Goal: Find specific page/section: Find specific page/section

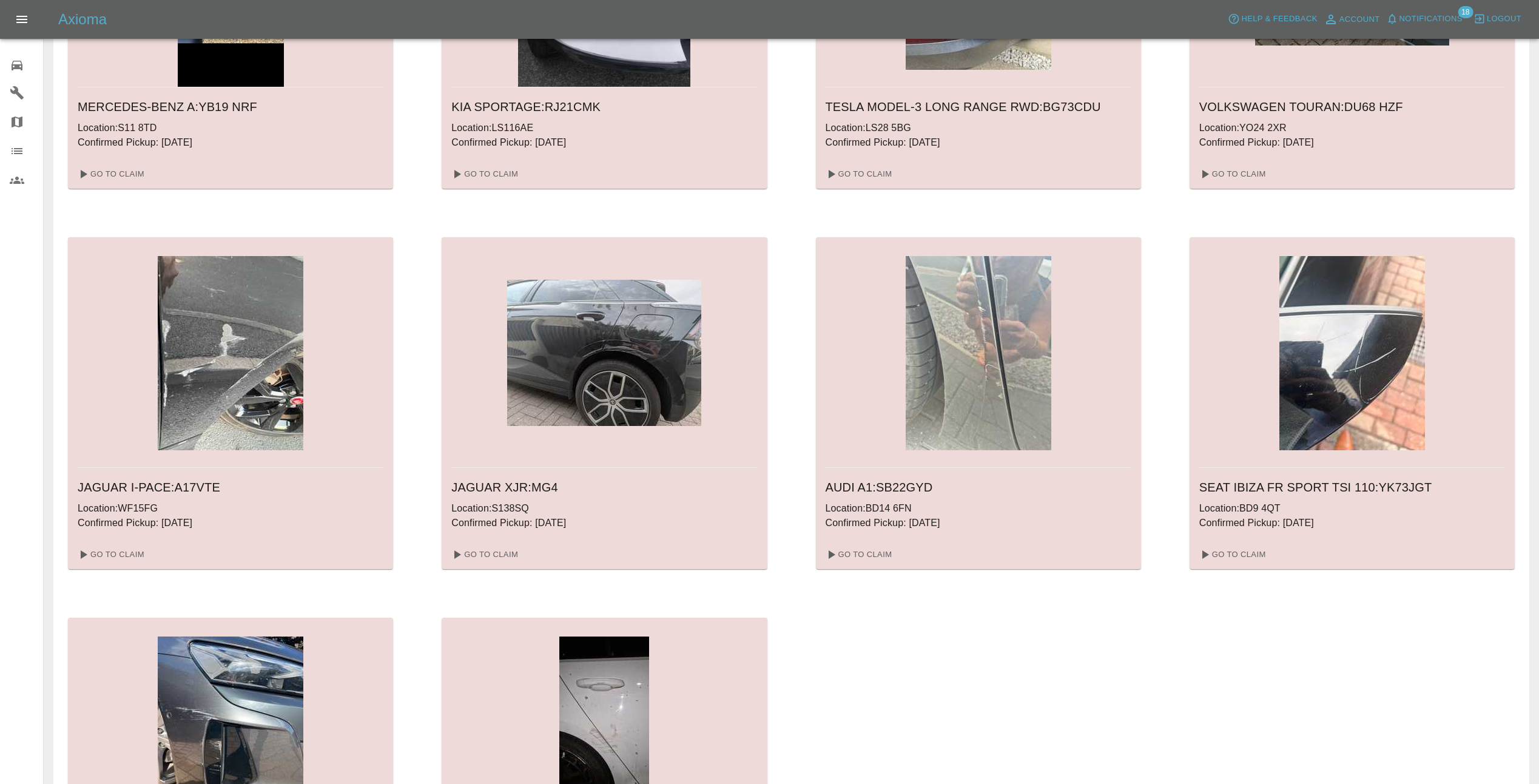
scroll to position [849, 0]
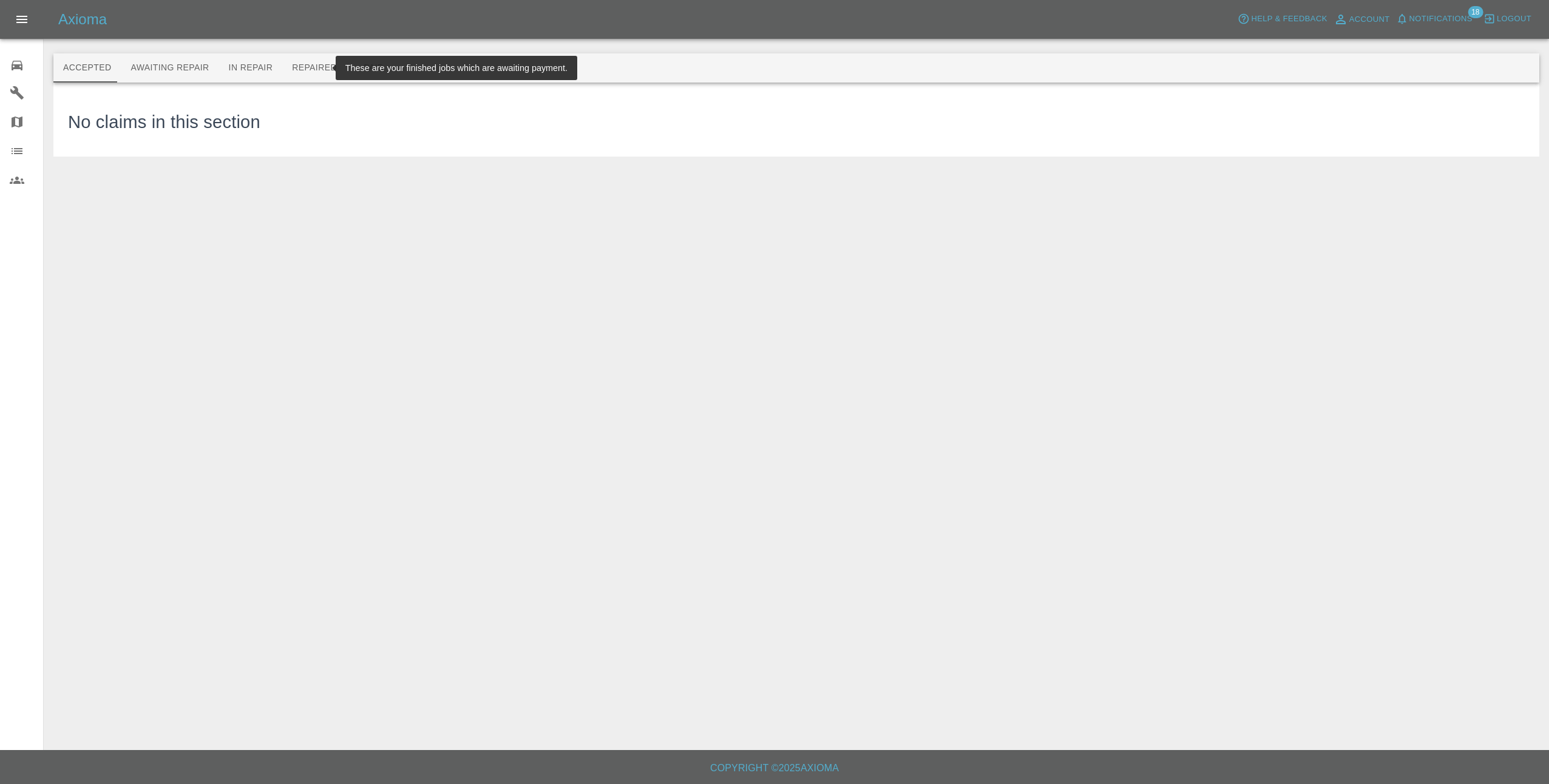
click at [295, 74] on button "Repaired" at bounding box center [315, 68] width 65 height 29
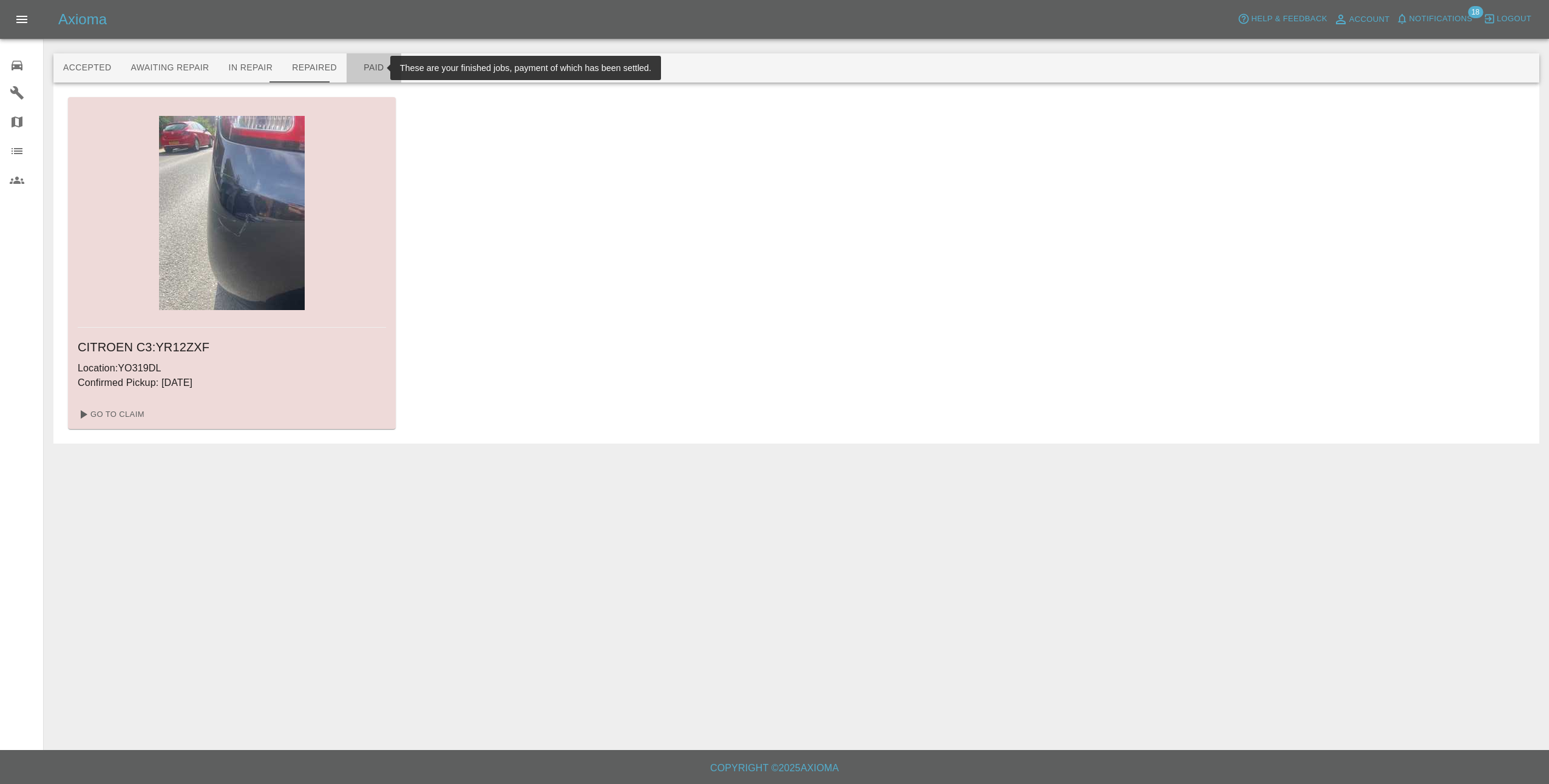
click at [356, 67] on button "Paid" at bounding box center [373, 68] width 54 height 29
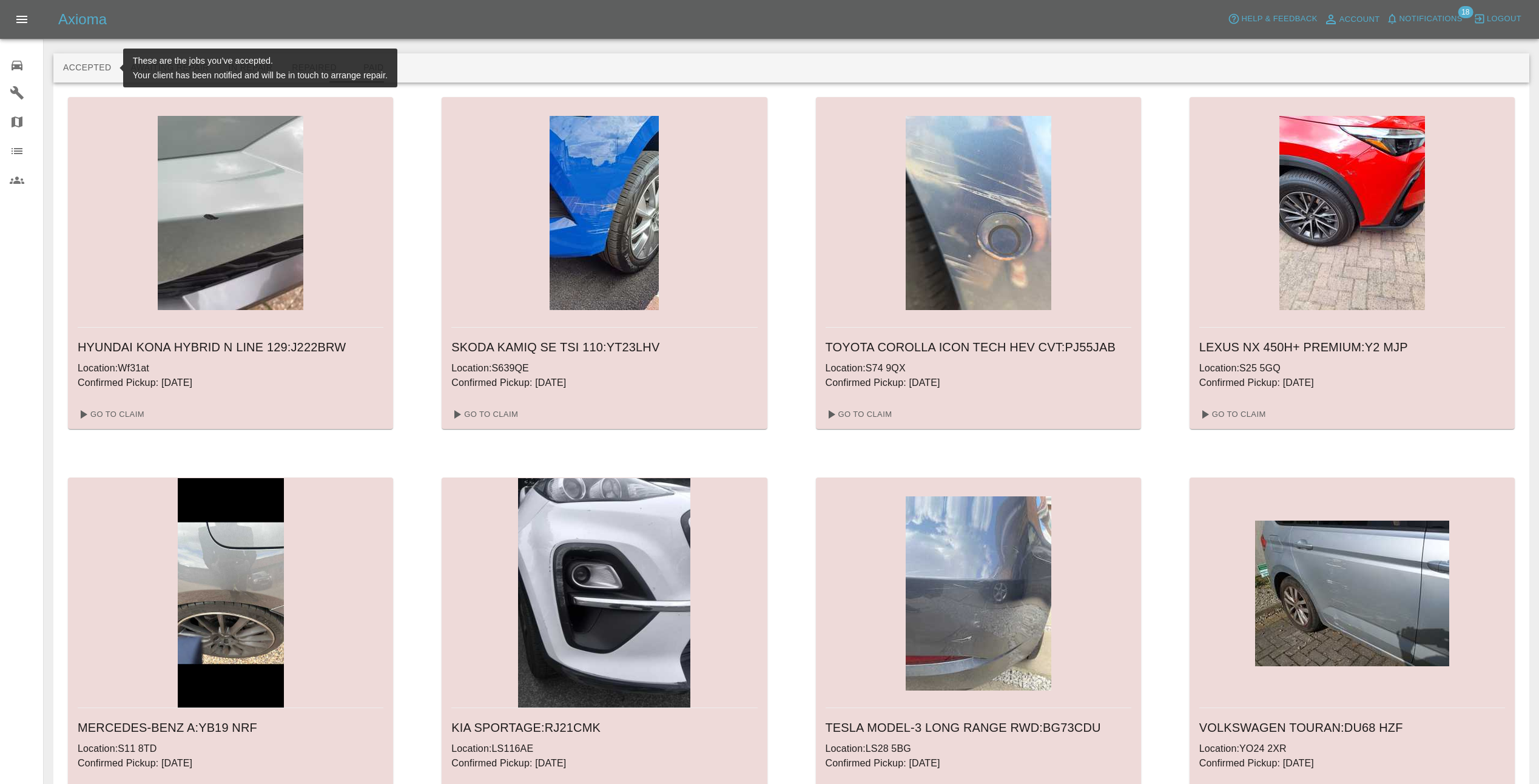
click at [97, 67] on button "Accepted" at bounding box center [87, 68] width 67 height 29
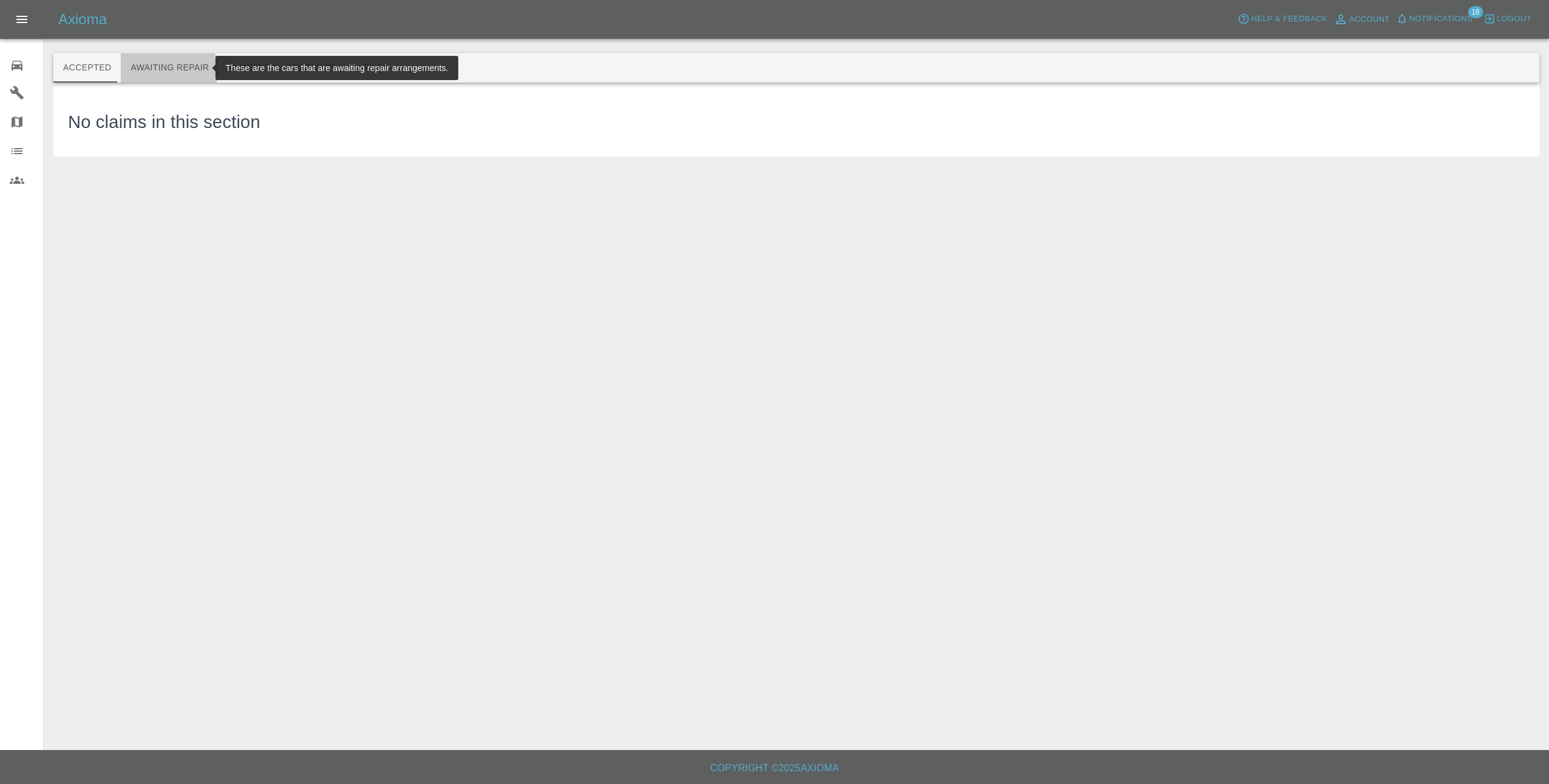
click at [159, 71] on button "Awaiting Repair" at bounding box center [170, 68] width 98 height 29
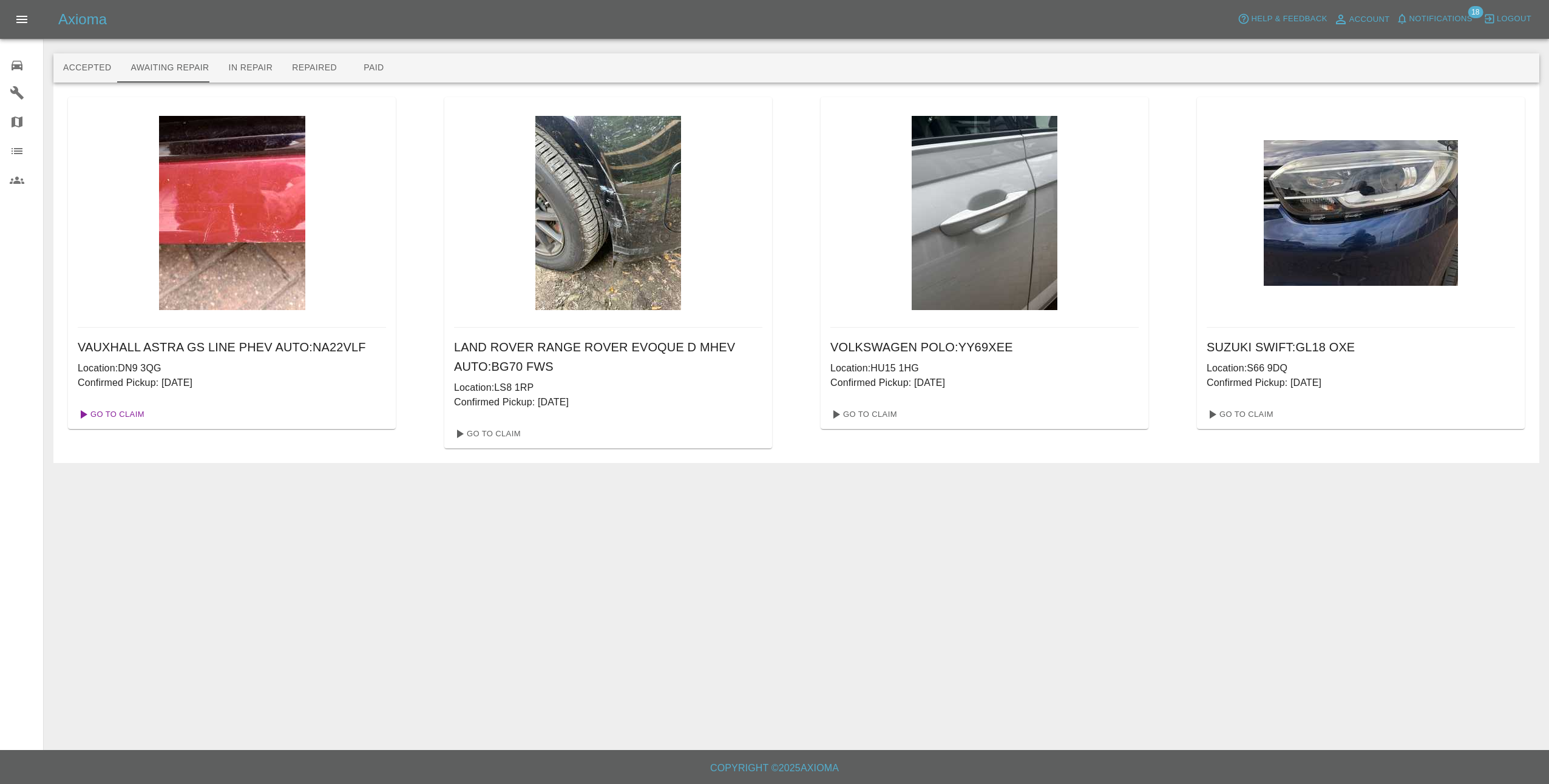
click at [128, 416] on link "Go To Claim" at bounding box center [110, 414] width 75 height 20
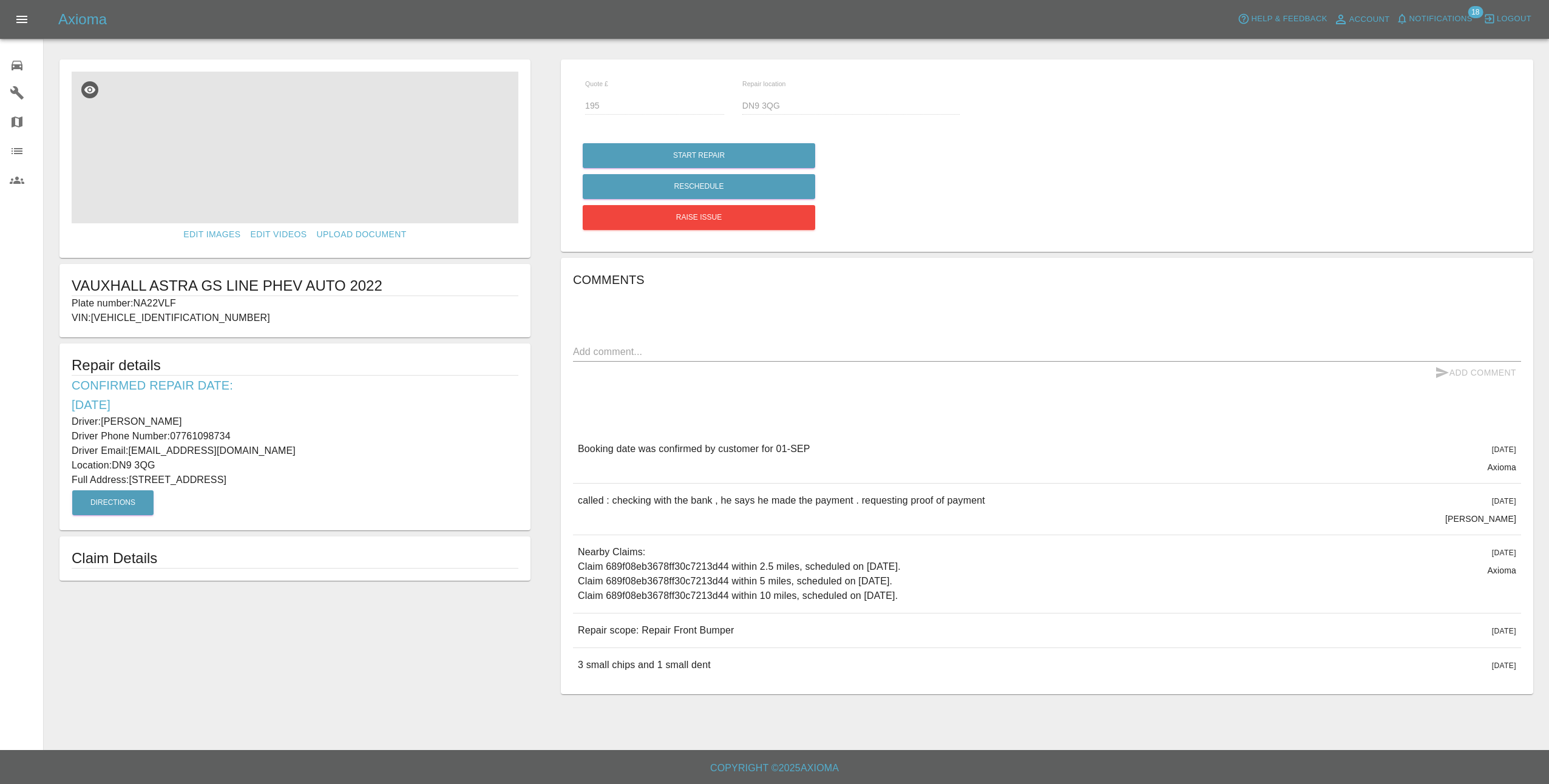
click at [314, 172] on img at bounding box center [295, 147] width 447 height 151
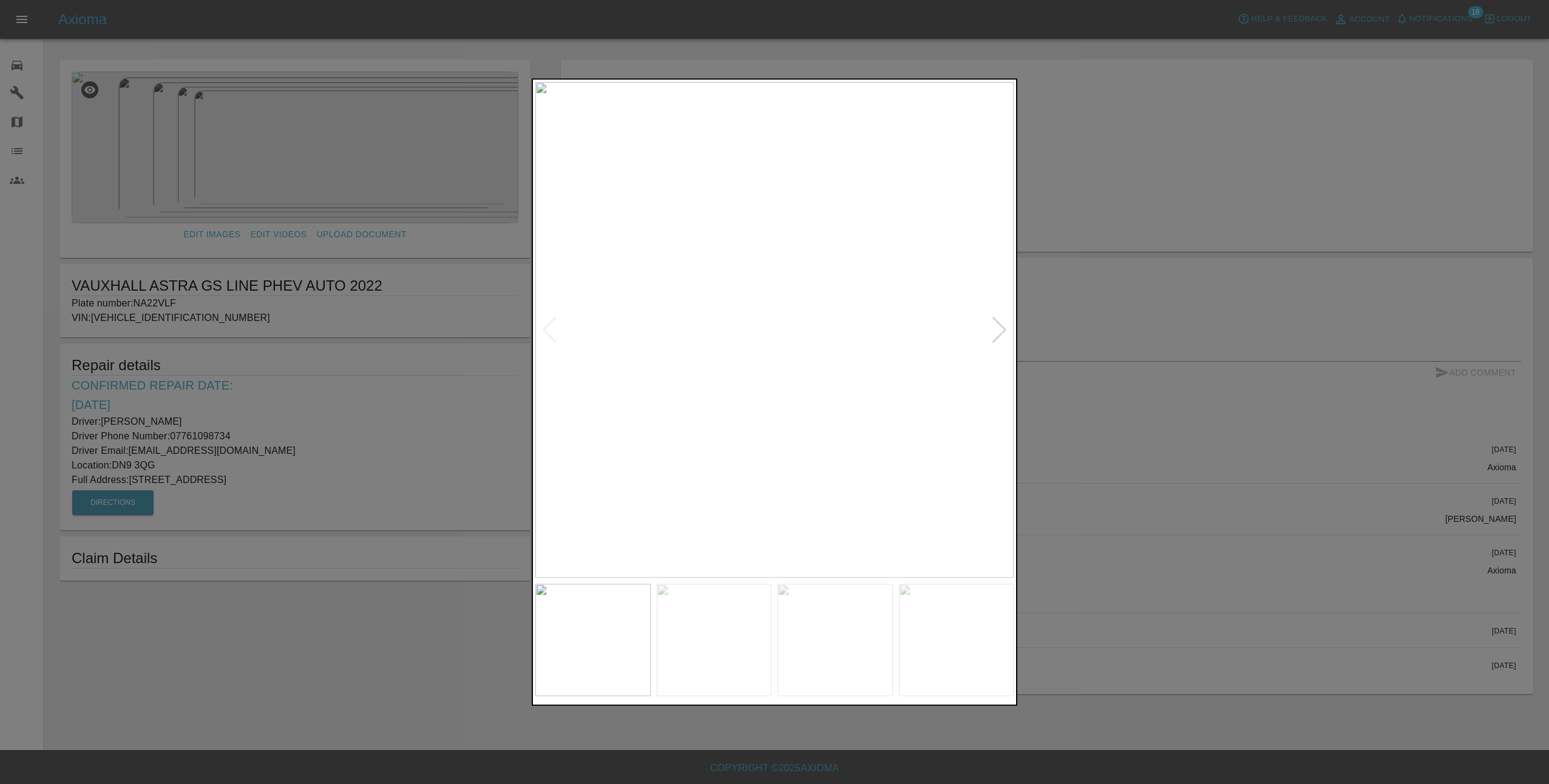
click at [1003, 331] on div at bounding box center [999, 330] width 17 height 27
click at [1002, 327] on div at bounding box center [999, 330] width 17 height 27
click at [1002, 327] on img at bounding box center [774, 330] width 478 height 495
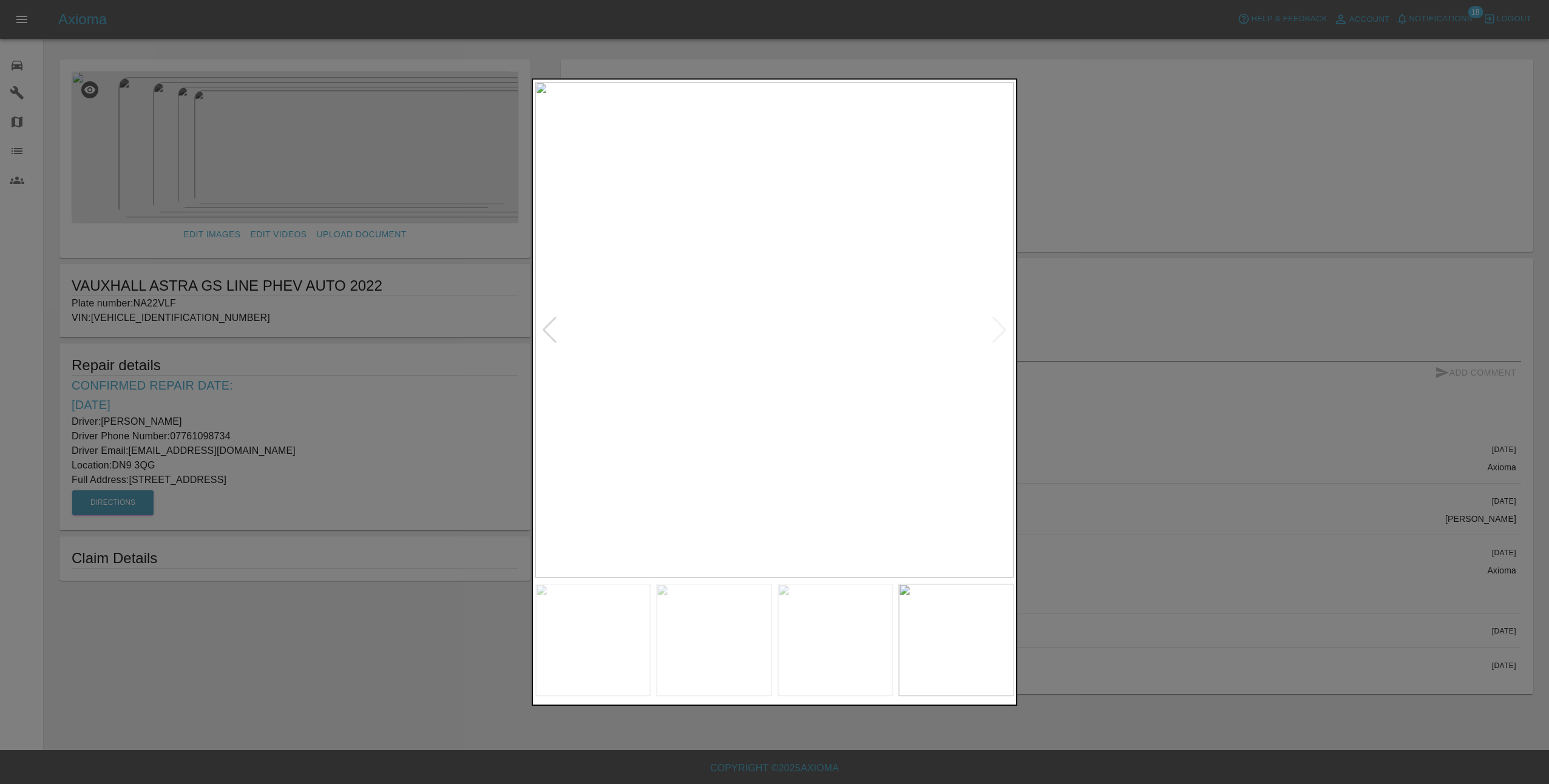
click at [545, 323] on div at bounding box center [549, 330] width 17 height 27
click at [1326, 465] on div at bounding box center [774, 392] width 1549 height 784
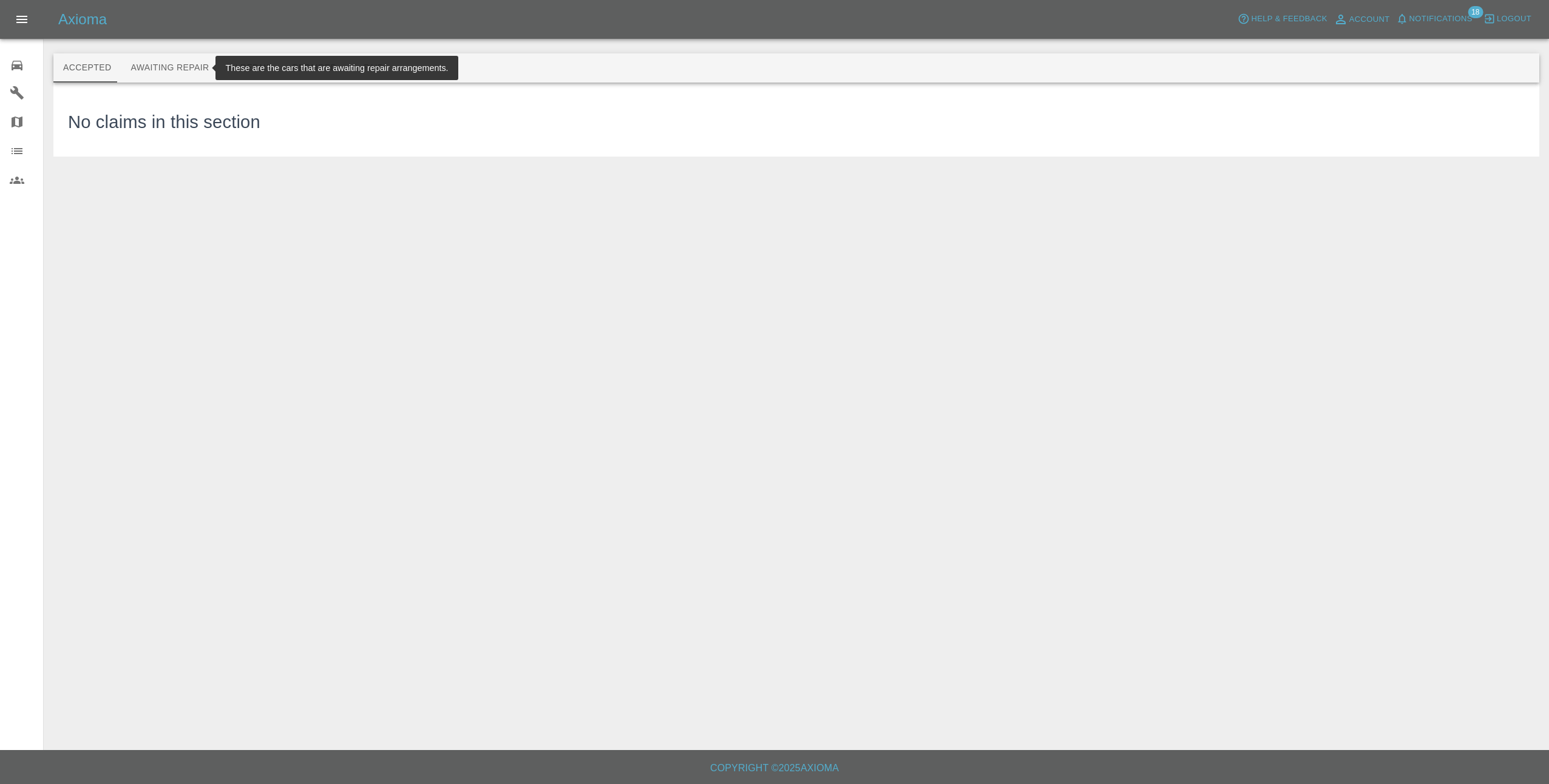
click at [202, 69] on button "Awaiting Repair" at bounding box center [170, 68] width 98 height 29
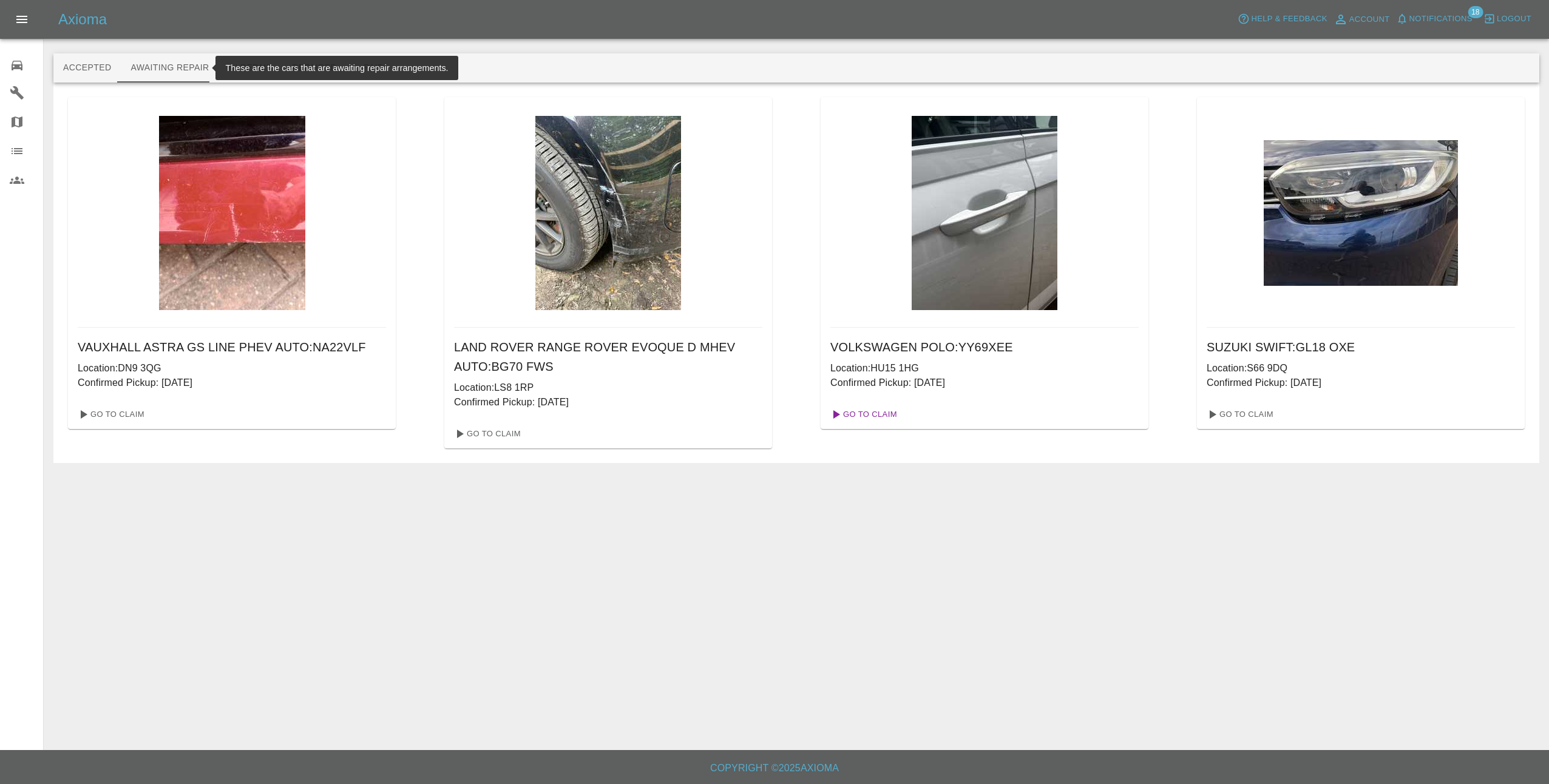
click at [869, 414] on link "Go To Claim" at bounding box center [862, 414] width 75 height 20
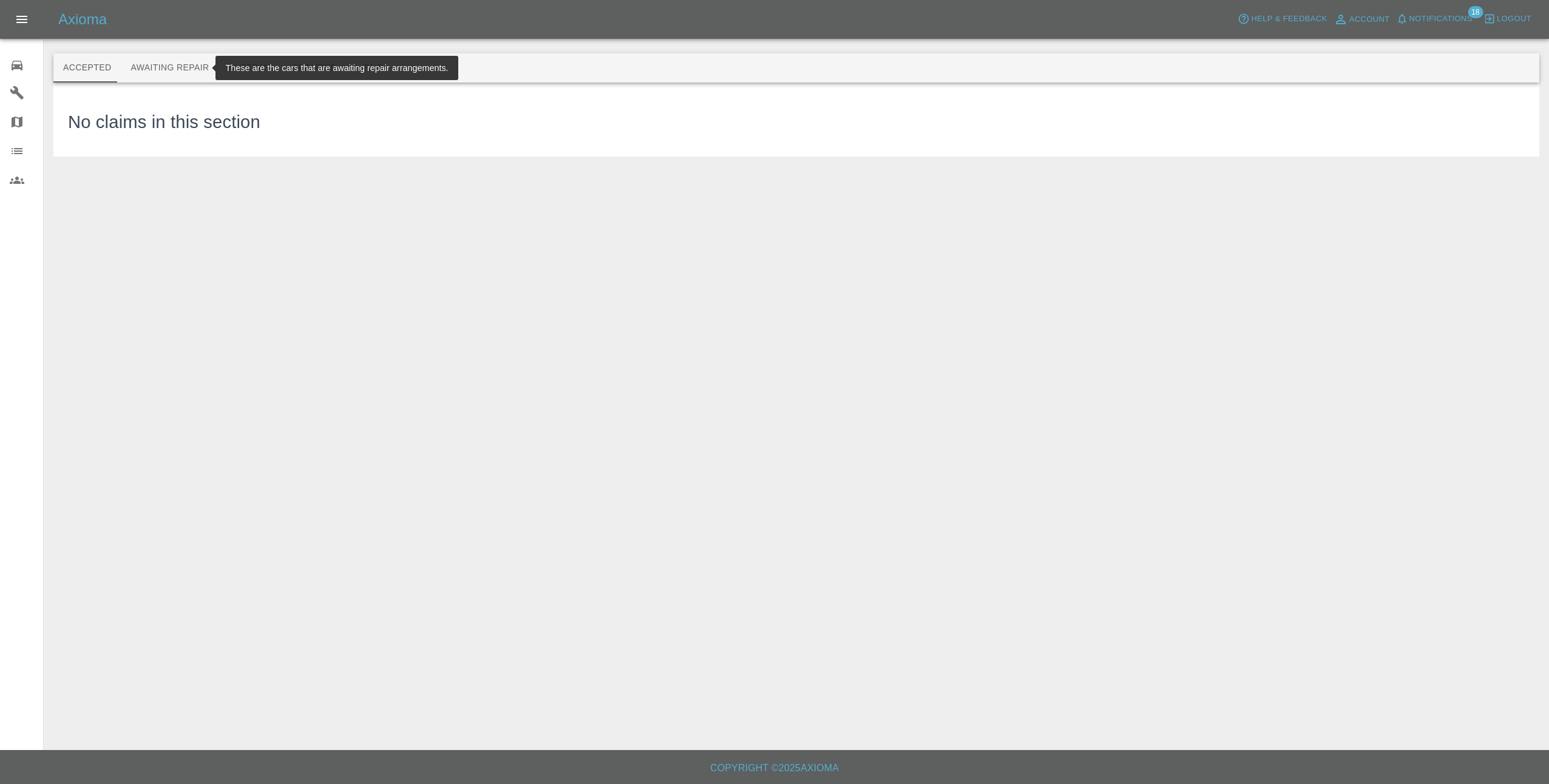
click at [156, 65] on button "Awaiting Repair" at bounding box center [170, 68] width 98 height 29
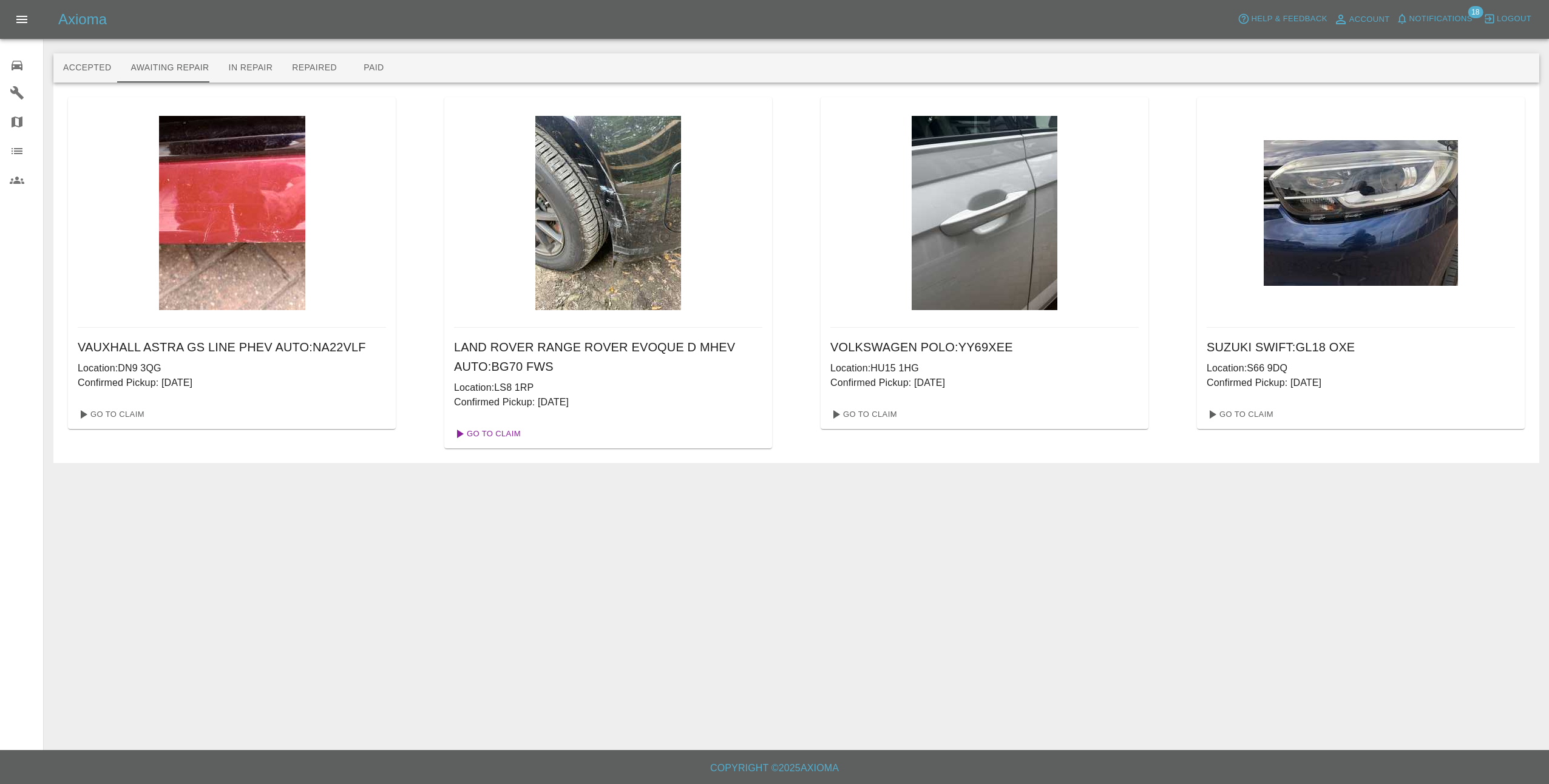
click at [501, 430] on link "Go To Claim" at bounding box center [486, 434] width 75 height 20
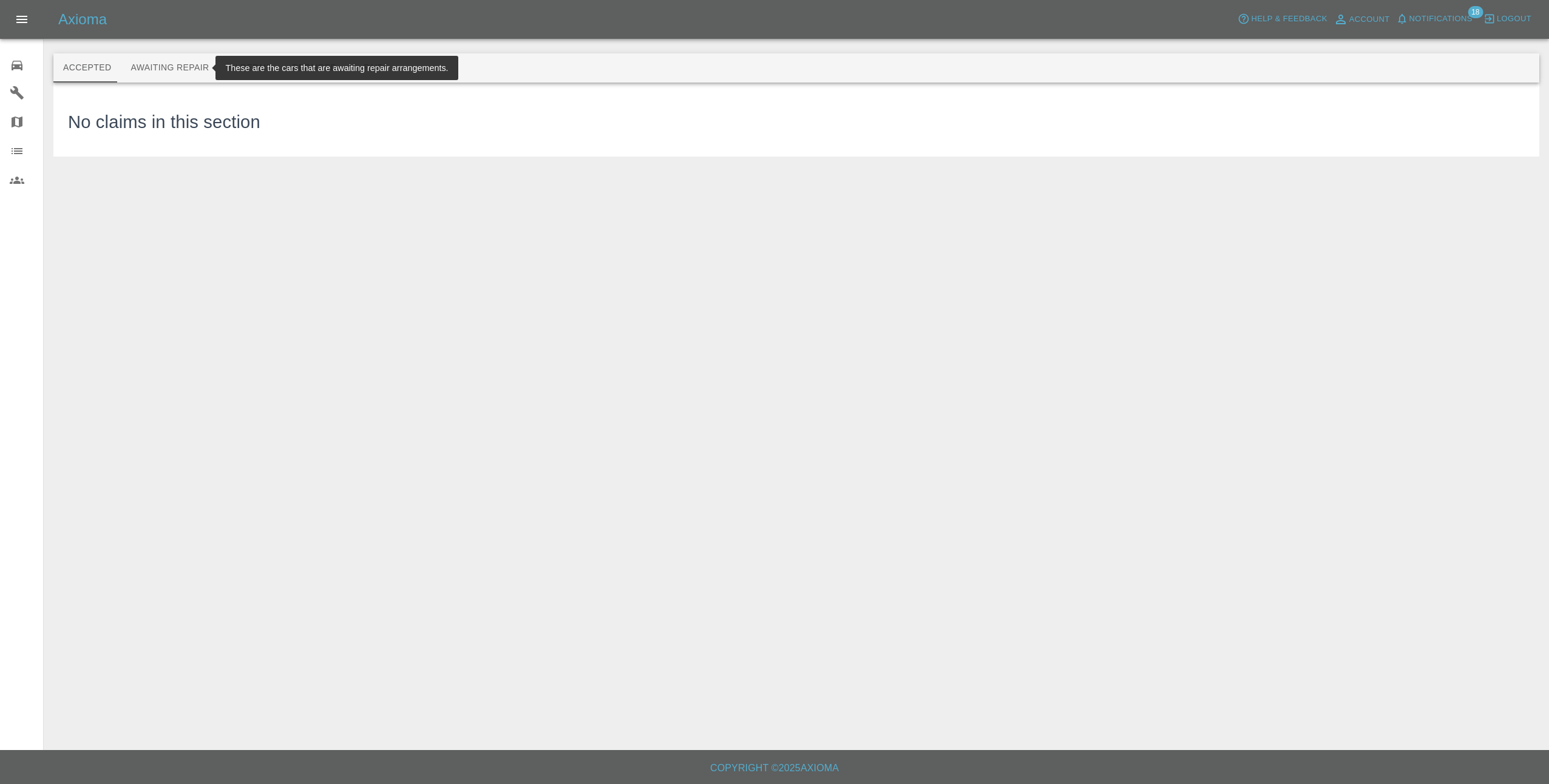
click at [133, 72] on button "Awaiting Repair" at bounding box center [170, 68] width 98 height 29
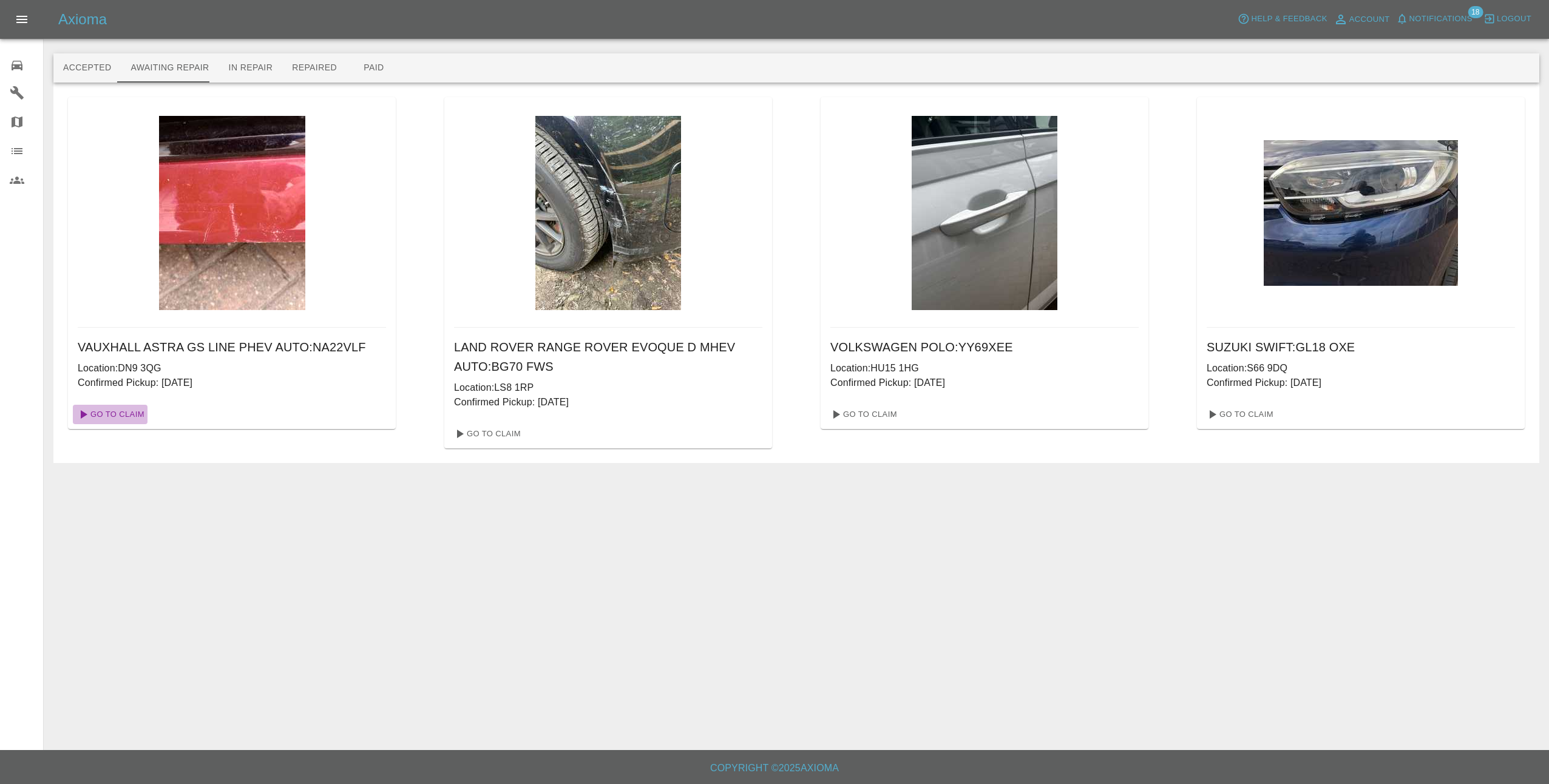
click at [137, 413] on link "Go To Claim" at bounding box center [110, 414] width 75 height 20
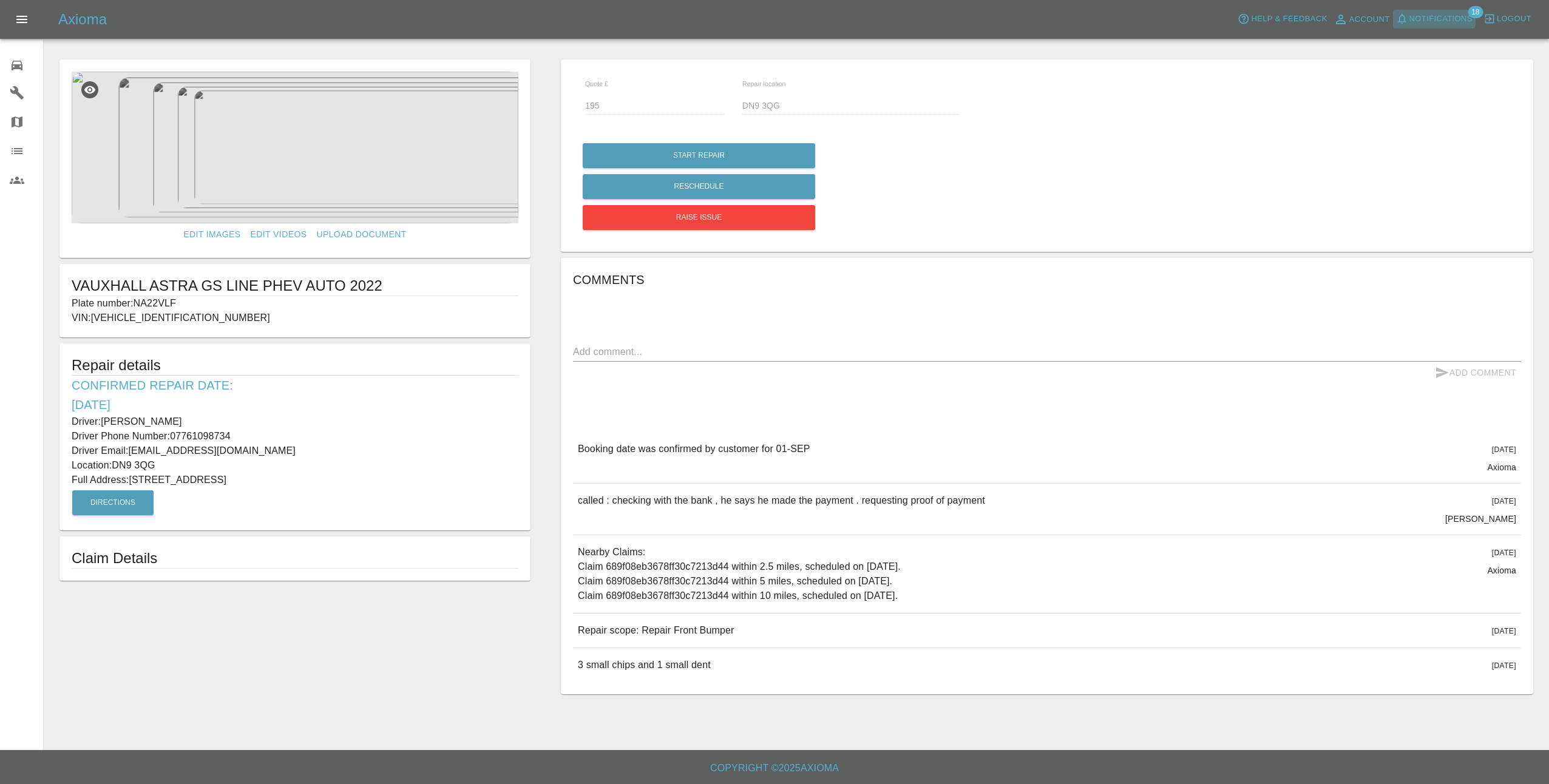
click at [1450, 19] on span "Notifications" at bounding box center [1441, 19] width 63 height 14
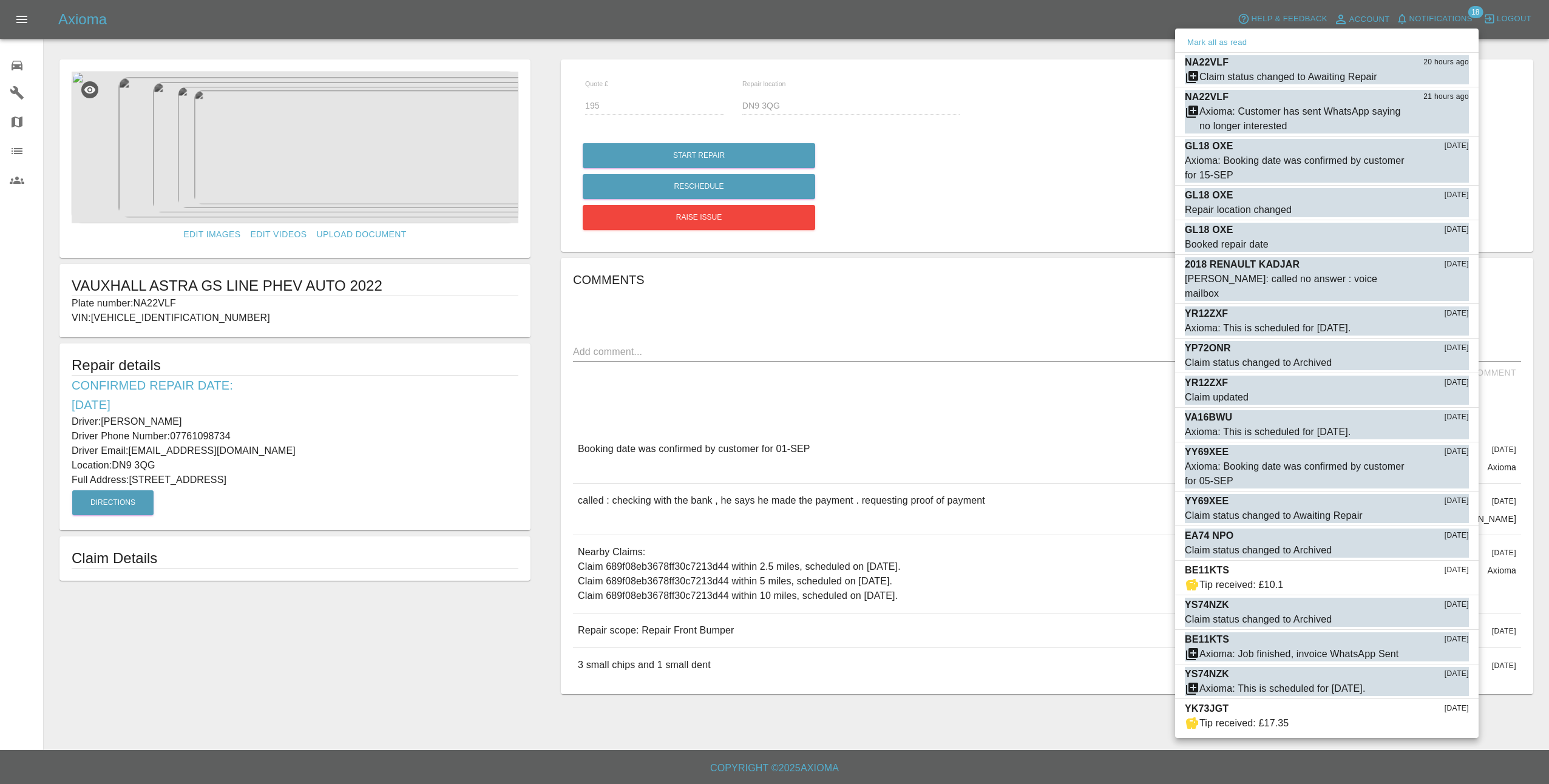
click at [1450, 13] on div at bounding box center [774, 392] width 1549 height 784
